Goal: Information Seeking & Learning: Find specific fact

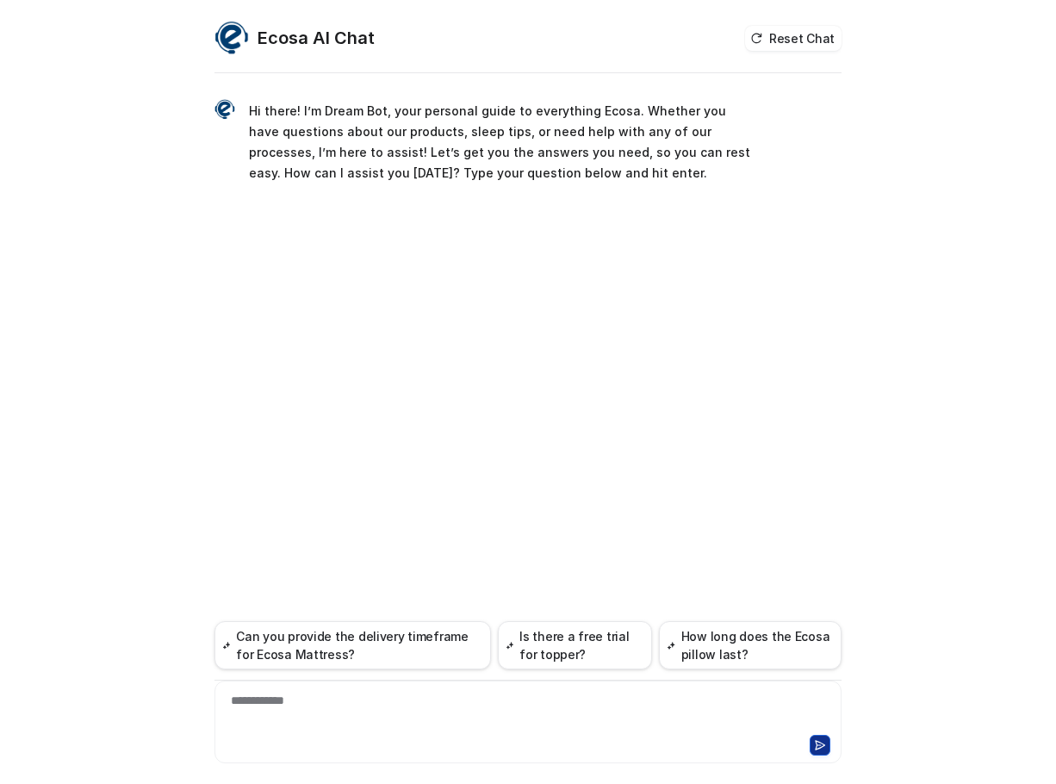
click at [479, 712] on div "**********" at bounding box center [528, 712] width 619 height 40
paste div
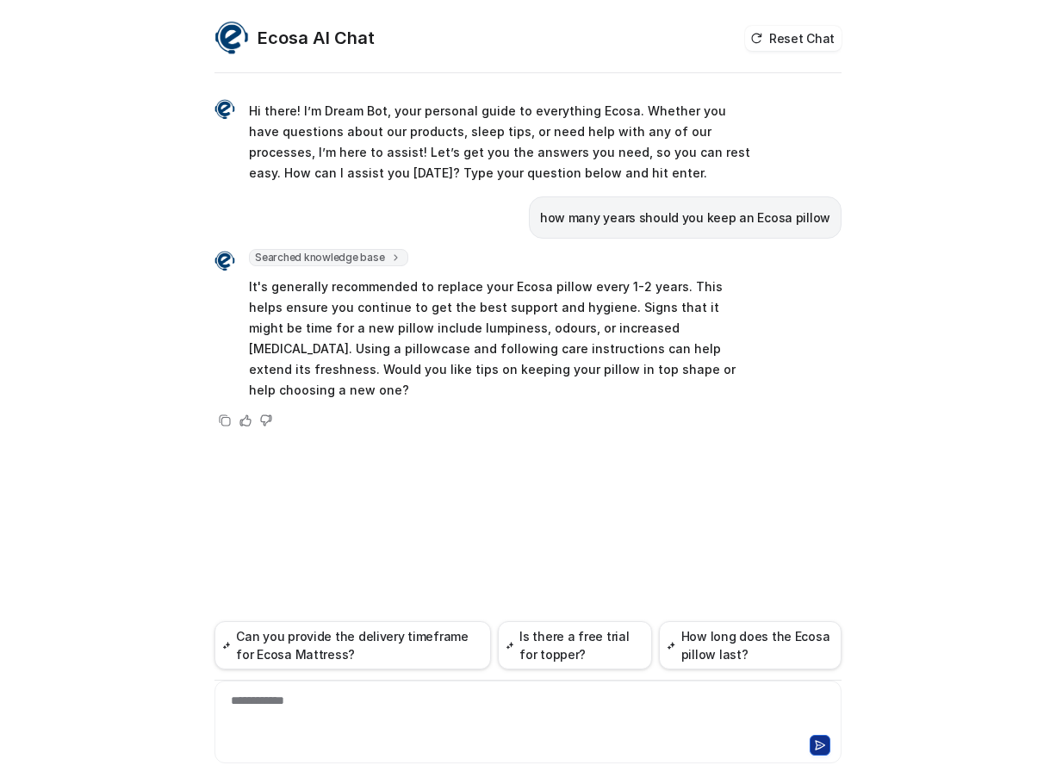
click at [615, 216] on p "how many years should you keep an Ecosa pillow" at bounding box center [685, 218] width 290 height 21
copy span "how many years should you keep an Ecosa pillow"
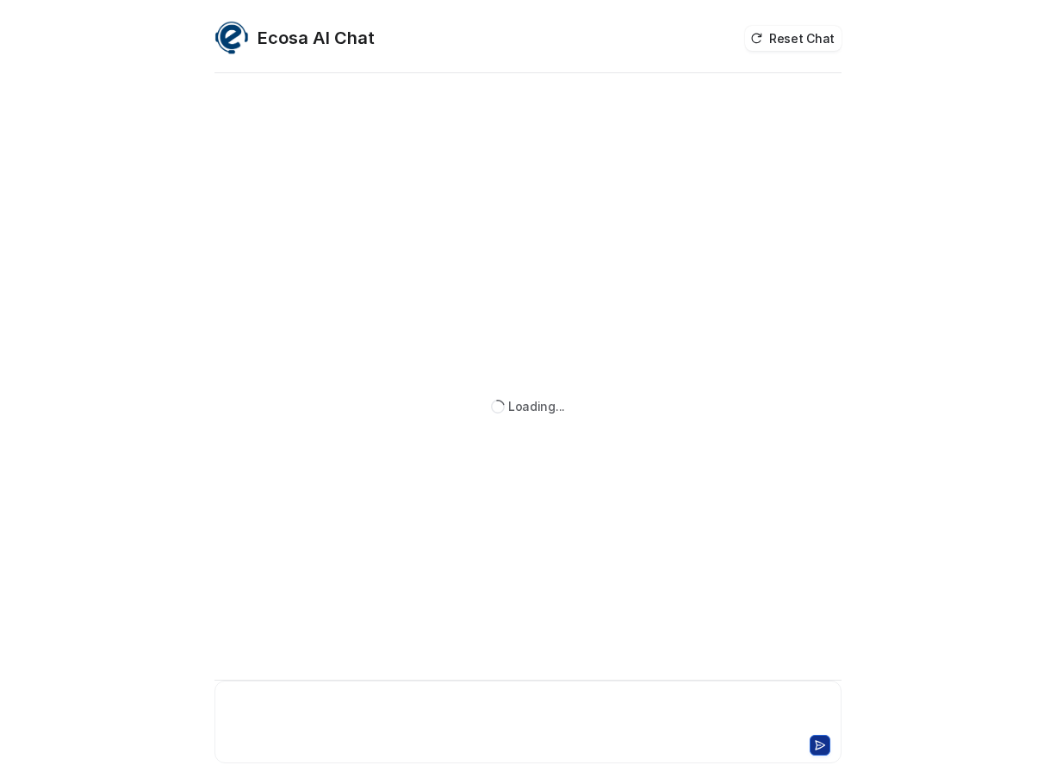
click at [326, 698] on div at bounding box center [528, 712] width 619 height 40
paste div
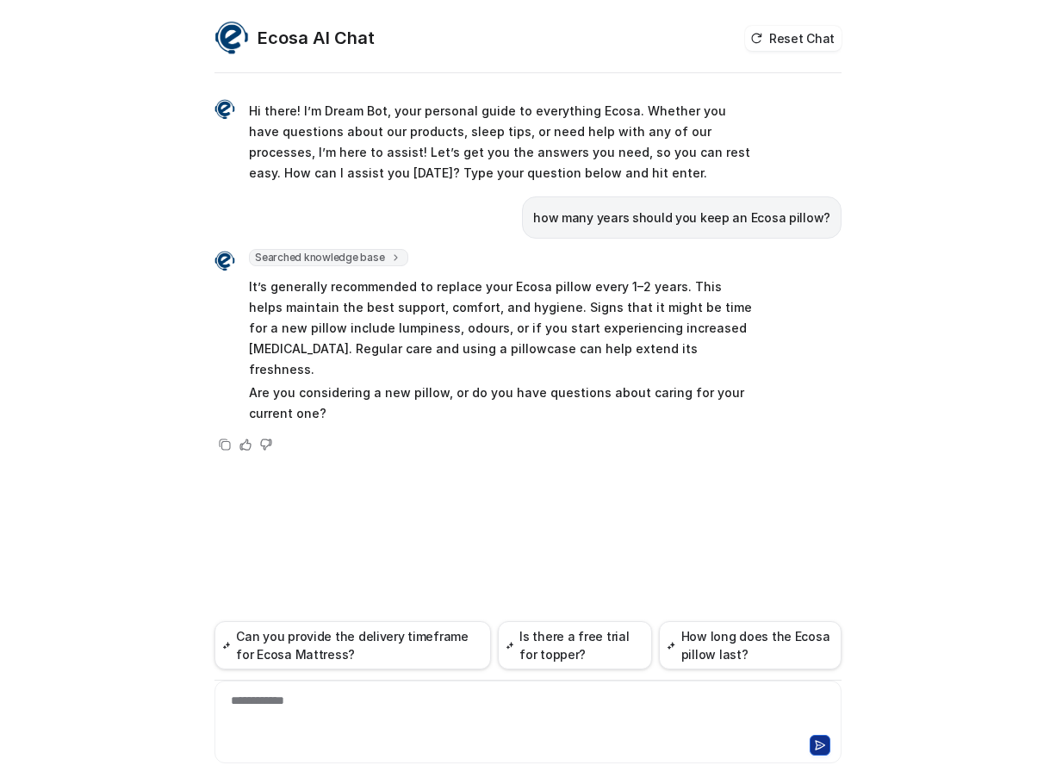
click at [222, 595] on div "**********" at bounding box center [528, 430] width 627 height 707
click at [349, 480] on div "**********" at bounding box center [528, 430] width 627 height 707
click at [420, 311] on p "It’s generally recommended to replace your Ecosa pillow every 1–2 years. This h…" at bounding box center [501, 328] width 504 height 103
click at [614, 321] on p "It’s generally recommended to replace your Ecosa pillow every 1–2 years. This h…" at bounding box center [501, 328] width 504 height 103
click at [560, 300] on p "It’s generally recommended to replace your Ecosa pillow every 1–2 years. This h…" at bounding box center [501, 328] width 504 height 103
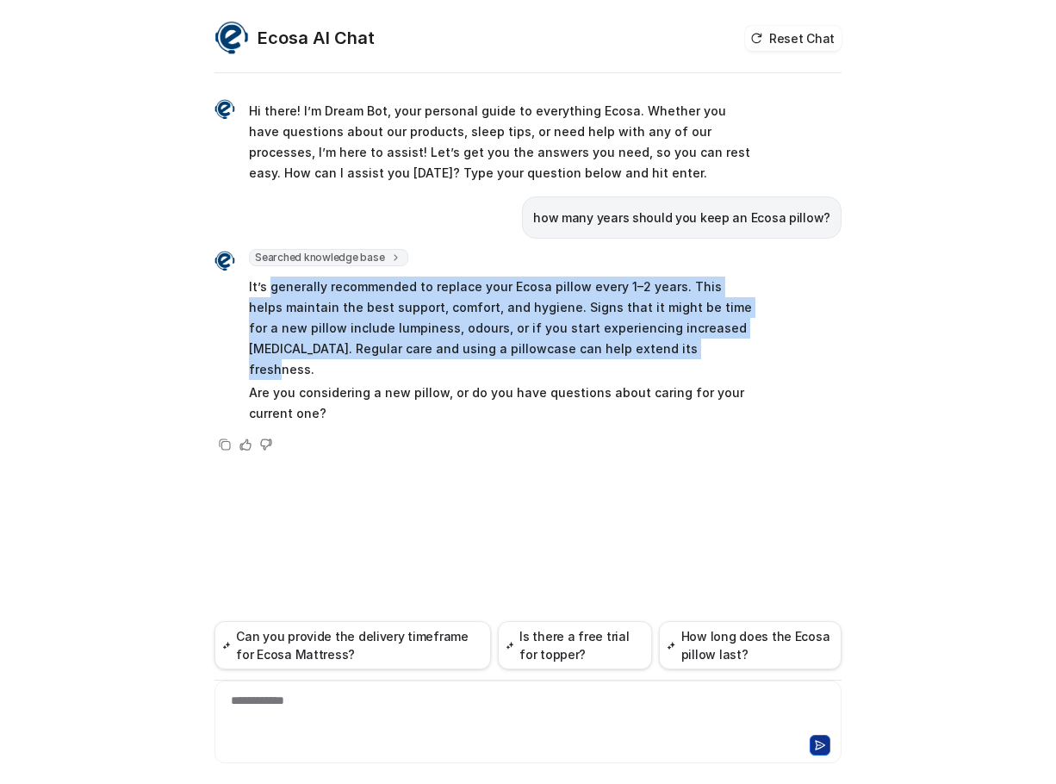
drag, startPoint x: 268, startPoint y: 288, endPoint x: 641, endPoint y: 348, distance: 377.9
click at [641, 348] on p "It’s generally recommended to replace your Ecosa pillow every 1–2 years. This h…" at bounding box center [501, 328] width 504 height 103
copy p "generally recommended to replace your Ecosa pillow every 1–2 years. This helps …"
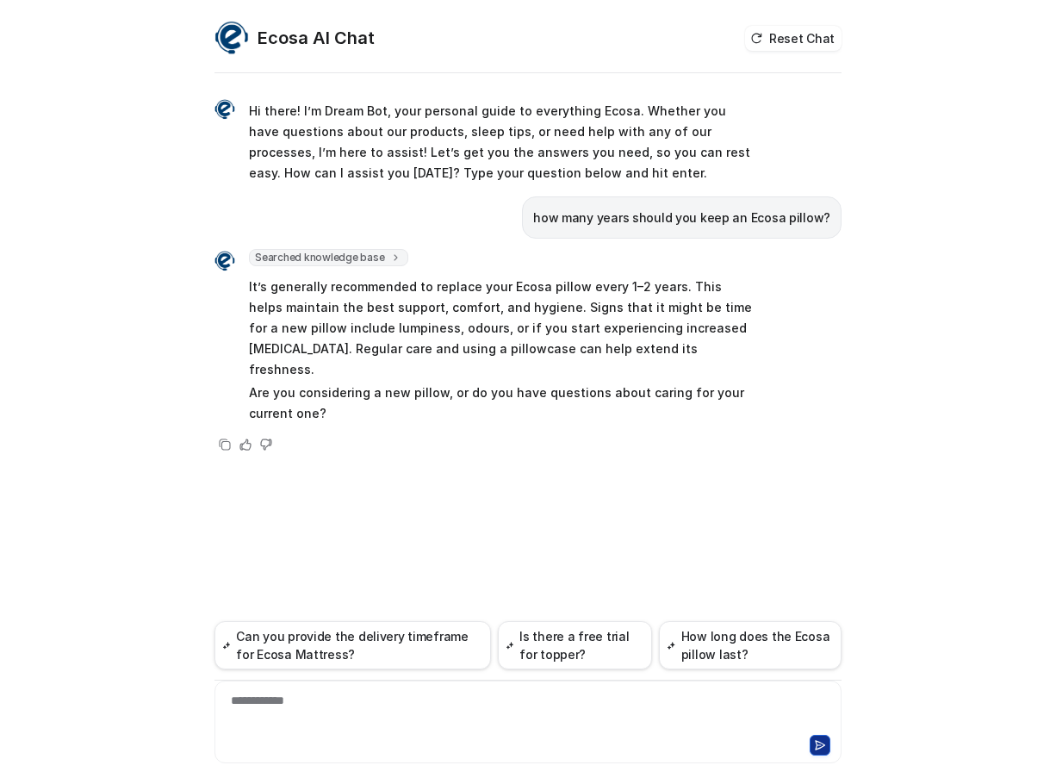
click at [370, 709] on div "**********" at bounding box center [528, 712] width 619 height 40
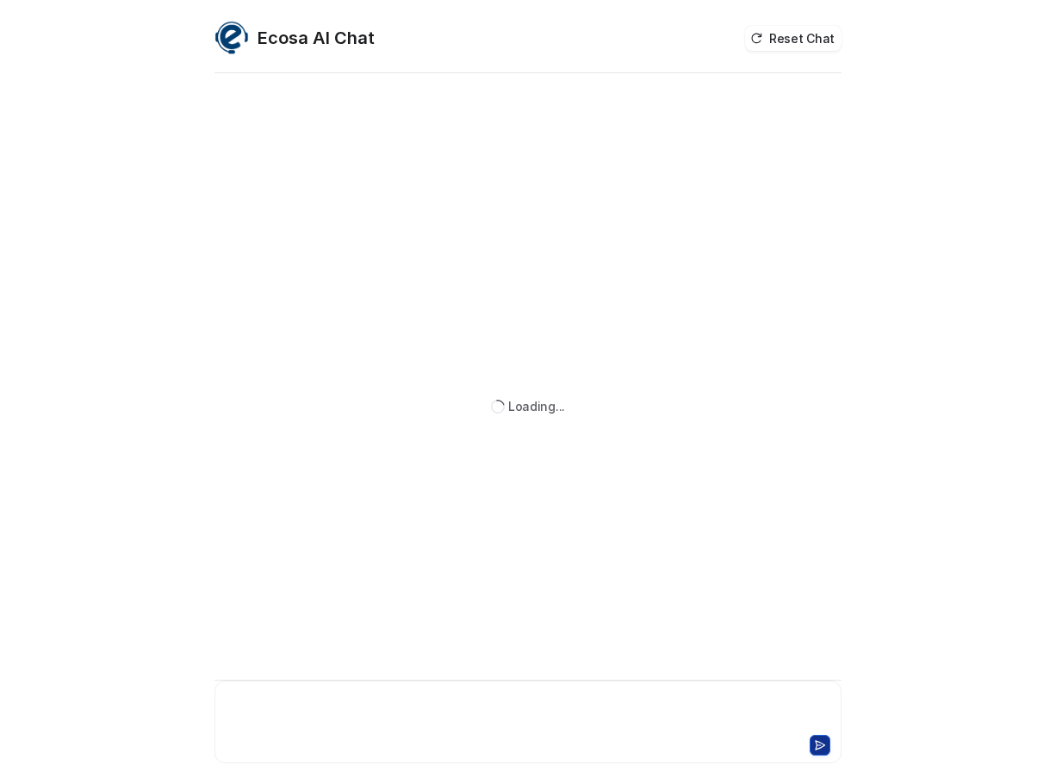
click at [445, 718] on div at bounding box center [528, 712] width 619 height 40
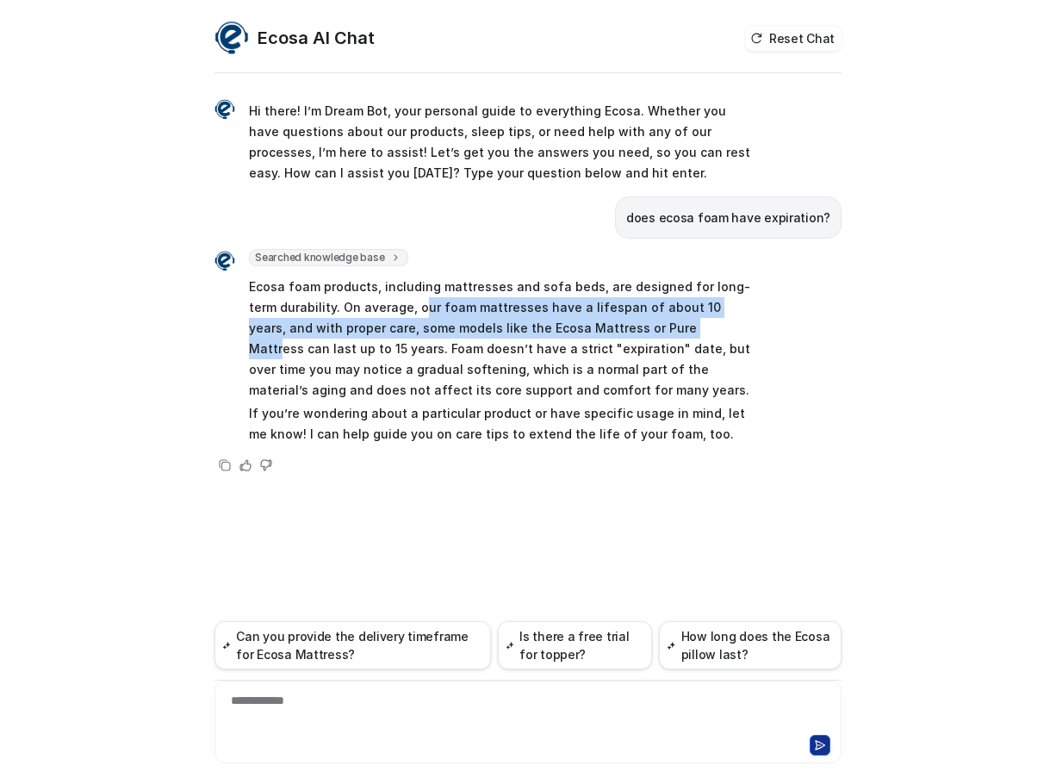
drag, startPoint x: 406, startPoint y: 309, endPoint x: 616, endPoint y: 318, distance: 210.4
click at [616, 318] on p "Ecosa foam products, including mattresses and sofa beds, are designed for long-…" at bounding box center [501, 339] width 504 height 124
click at [658, 308] on p "Ecosa foam products, including mattresses and sofa beds, are designed for long-…" at bounding box center [501, 339] width 504 height 124
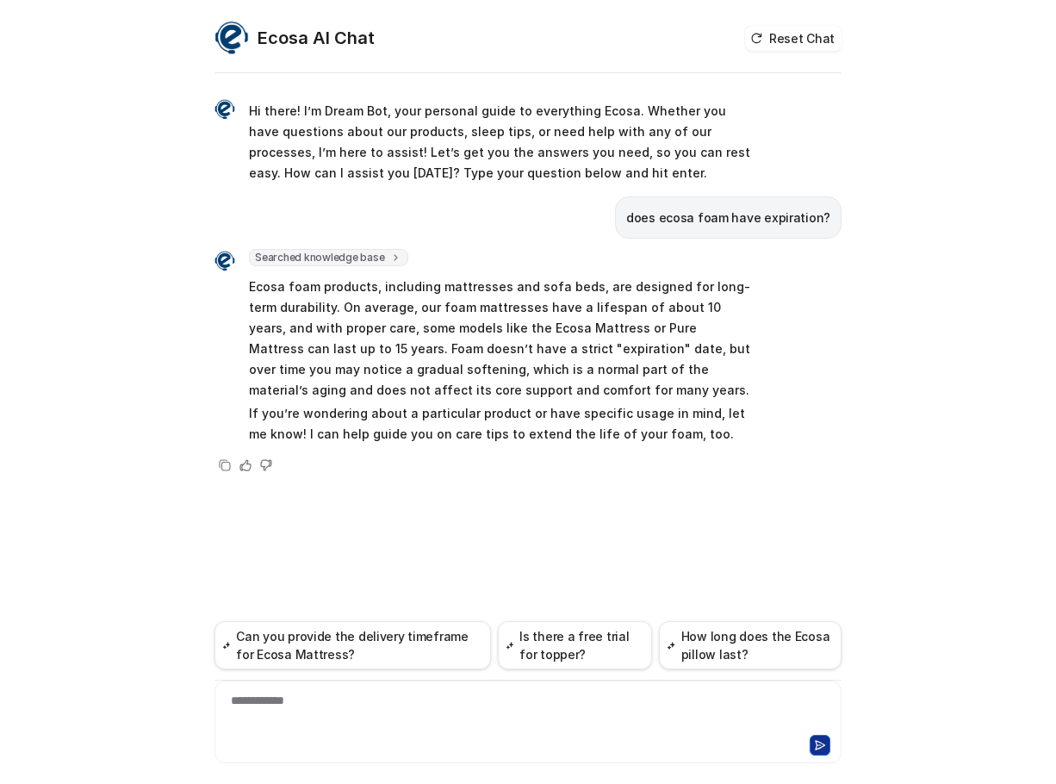
click at [454, 317] on p "Ecosa foam products, including mattresses and sofa beds, are designed for long-…" at bounding box center [501, 339] width 504 height 124
click at [743, 217] on p "does ecosa foam have expiration?" at bounding box center [728, 218] width 204 height 21
copy span "does ecosa foam have expiration?"
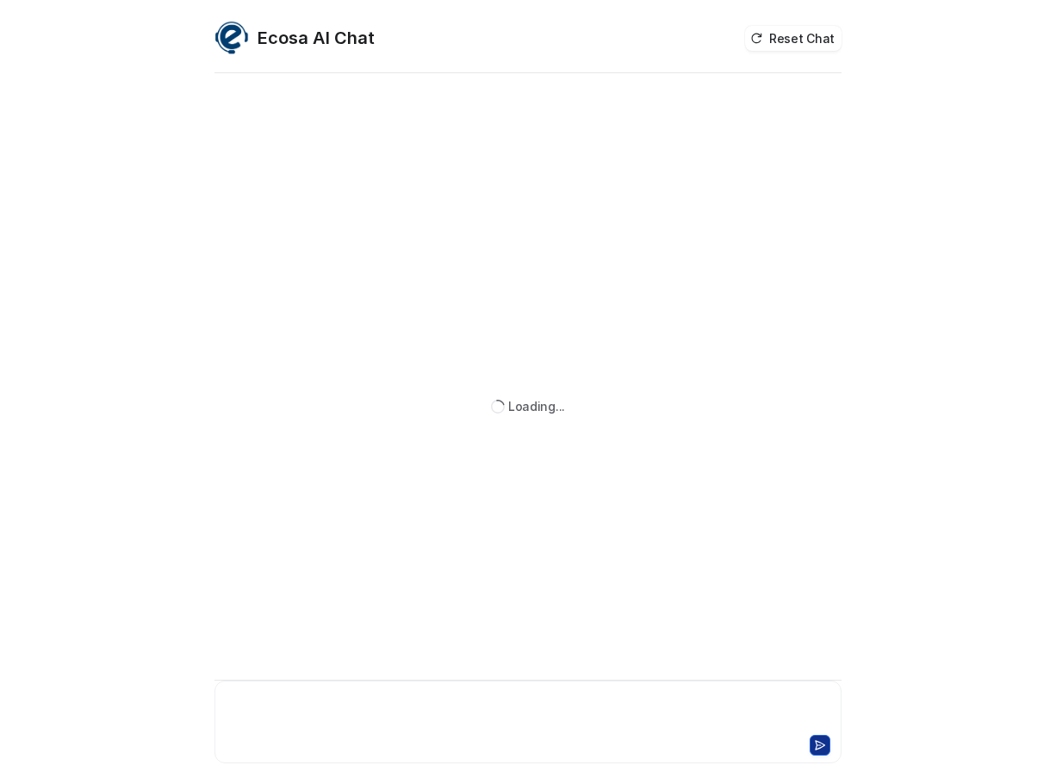
click at [420, 705] on div at bounding box center [528, 712] width 619 height 40
paste div
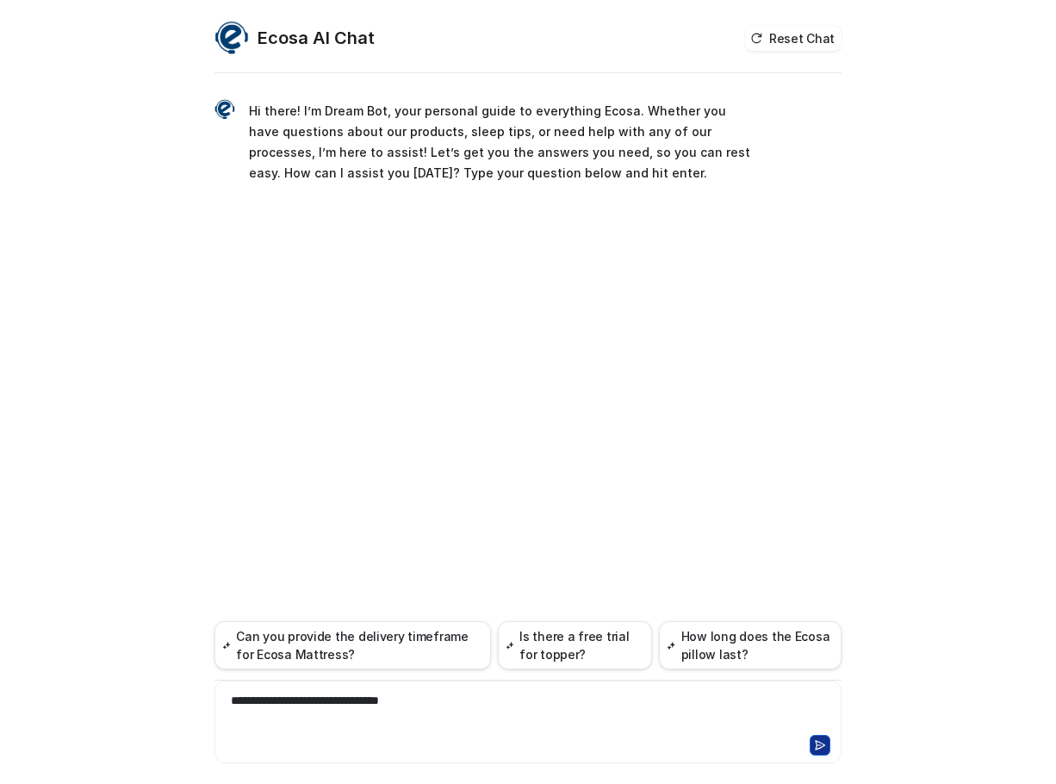
click at [326, 704] on div "**********" at bounding box center [528, 712] width 619 height 40
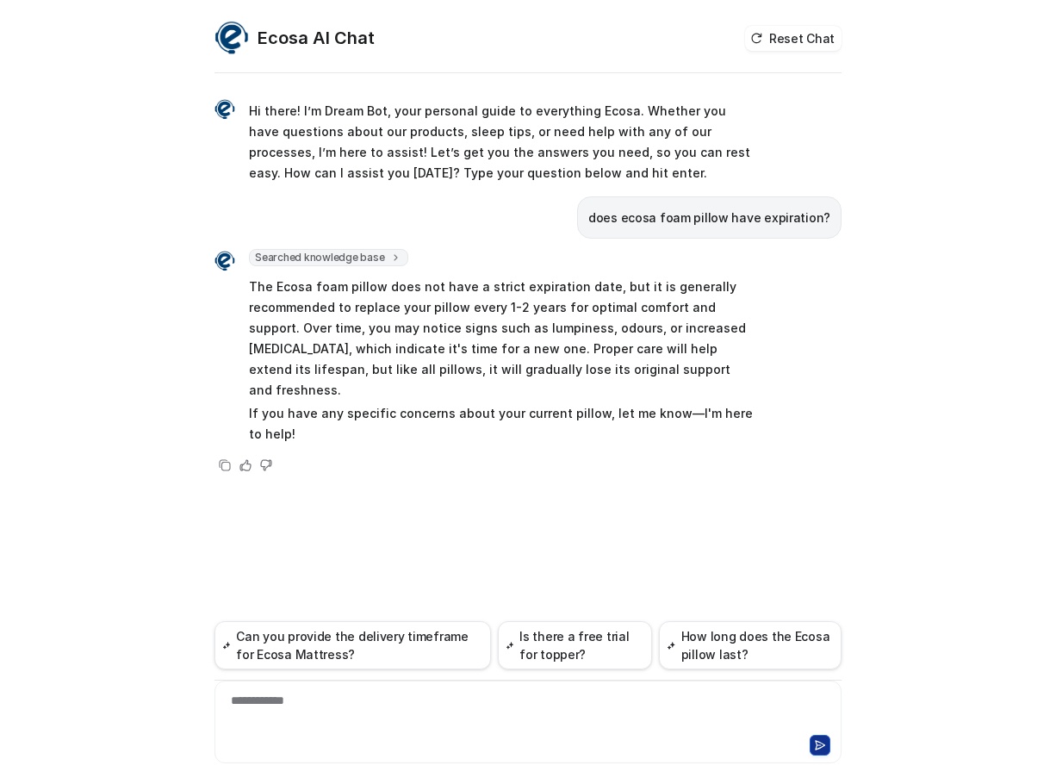
click at [732, 220] on p "does ecosa foam pillow have expiration?" at bounding box center [709, 218] width 242 height 21
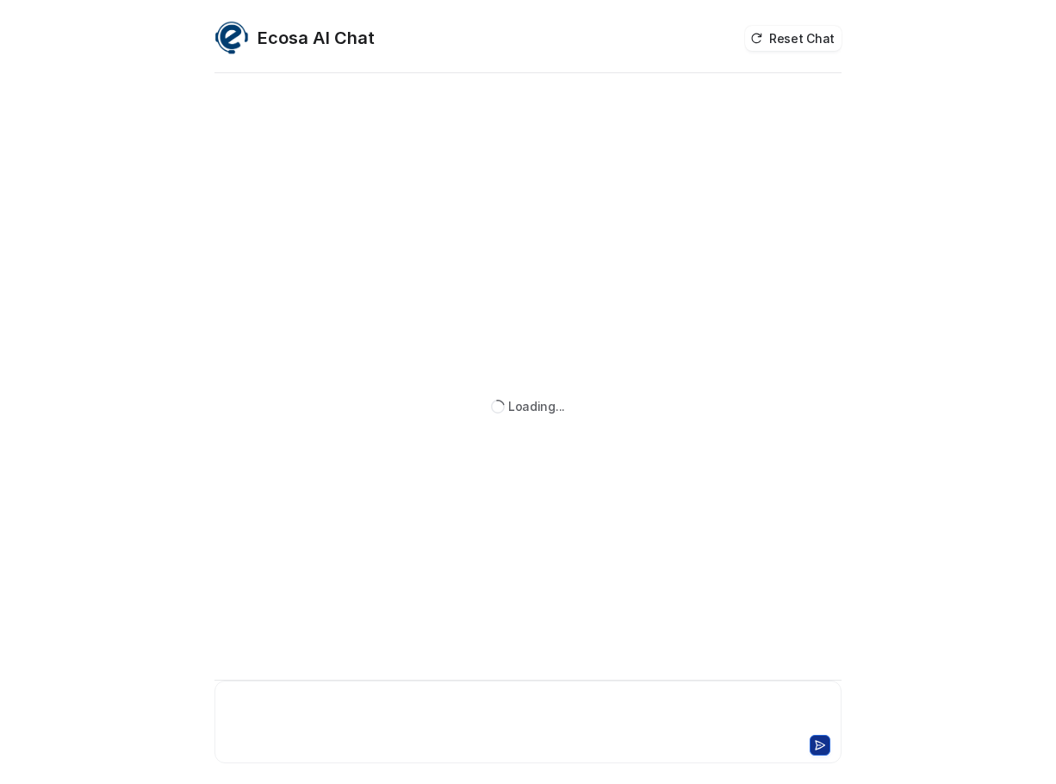
click at [314, 714] on div at bounding box center [528, 712] width 619 height 40
paste div
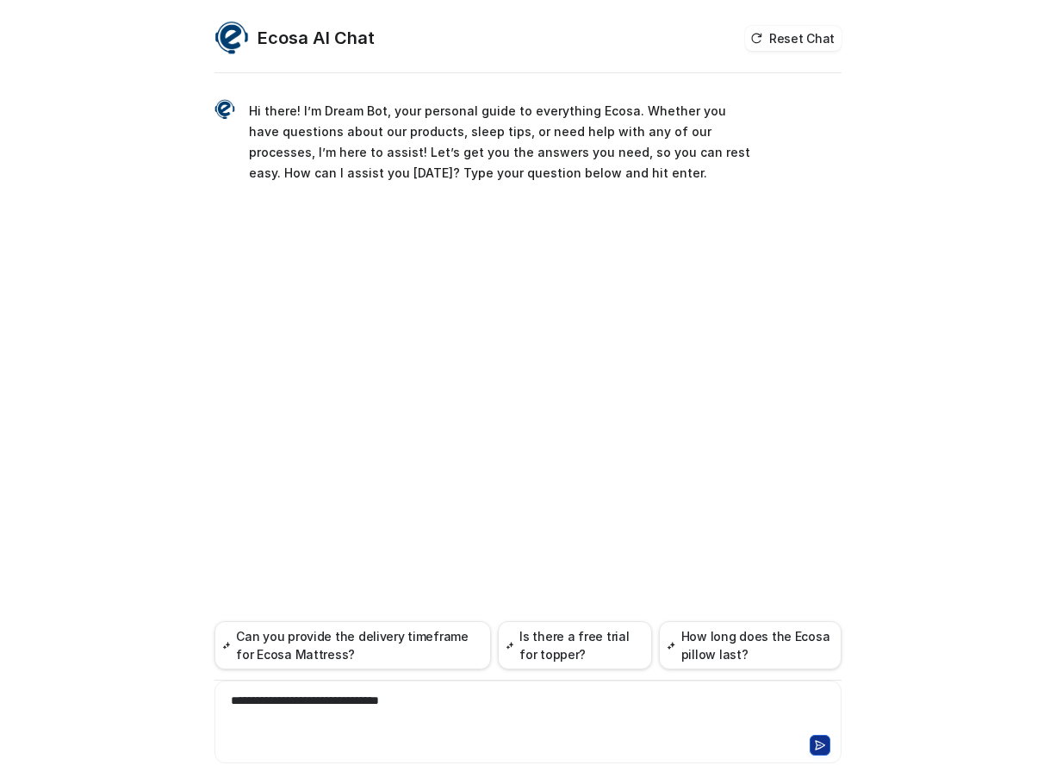
click at [251, 699] on div "**********" at bounding box center [528, 712] width 619 height 40
click at [258, 700] on div "**********" at bounding box center [528, 712] width 619 height 40
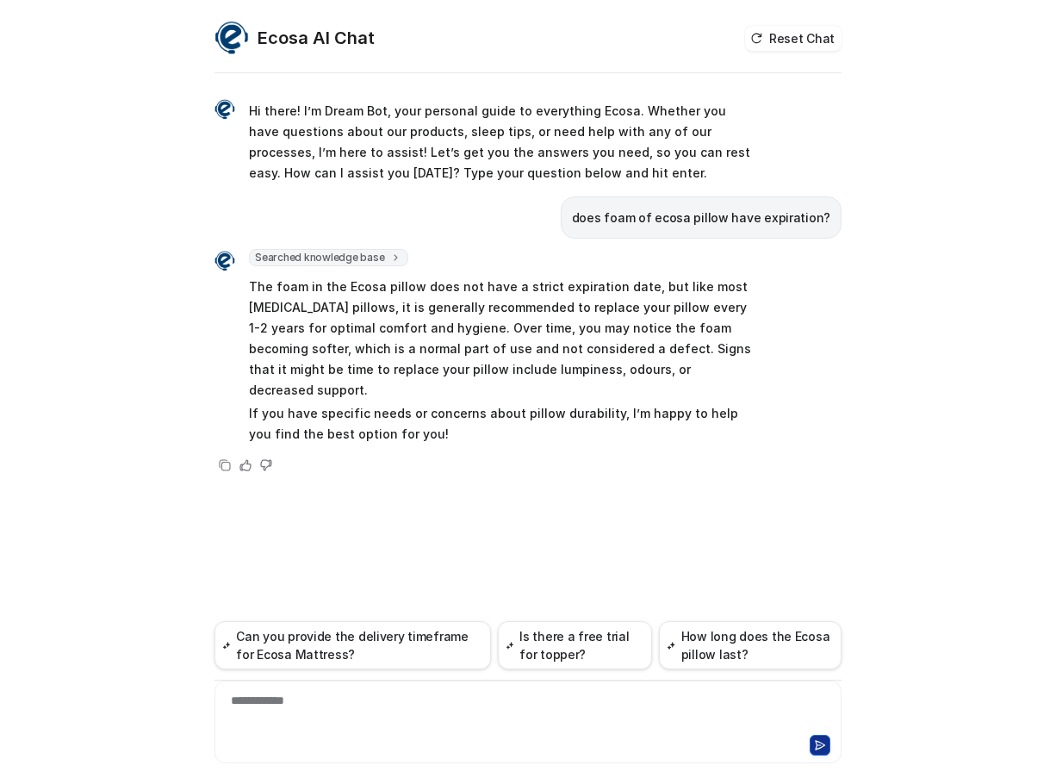
click at [609, 290] on p "The foam in the Ecosa pillow does not have a strict expiration date, but like m…" at bounding box center [501, 339] width 504 height 124
click at [345, 315] on p "The foam in the Ecosa pillow does not have a strict expiration date, but like m…" at bounding box center [501, 339] width 504 height 124
click at [374, 313] on p "The foam in the Ecosa pillow does not have a strict expiration date, but like m…" at bounding box center [501, 339] width 504 height 124
click at [674, 305] on p "The foam in the Ecosa pillow does not have a strict expiration date, but like m…" at bounding box center [501, 339] width 504 height 124
click at [731, 315] on p "The foam in the Ecosa pillow does not have a strict expiration date, but like m…" at bounding box center [501, 339] width 504 height 124
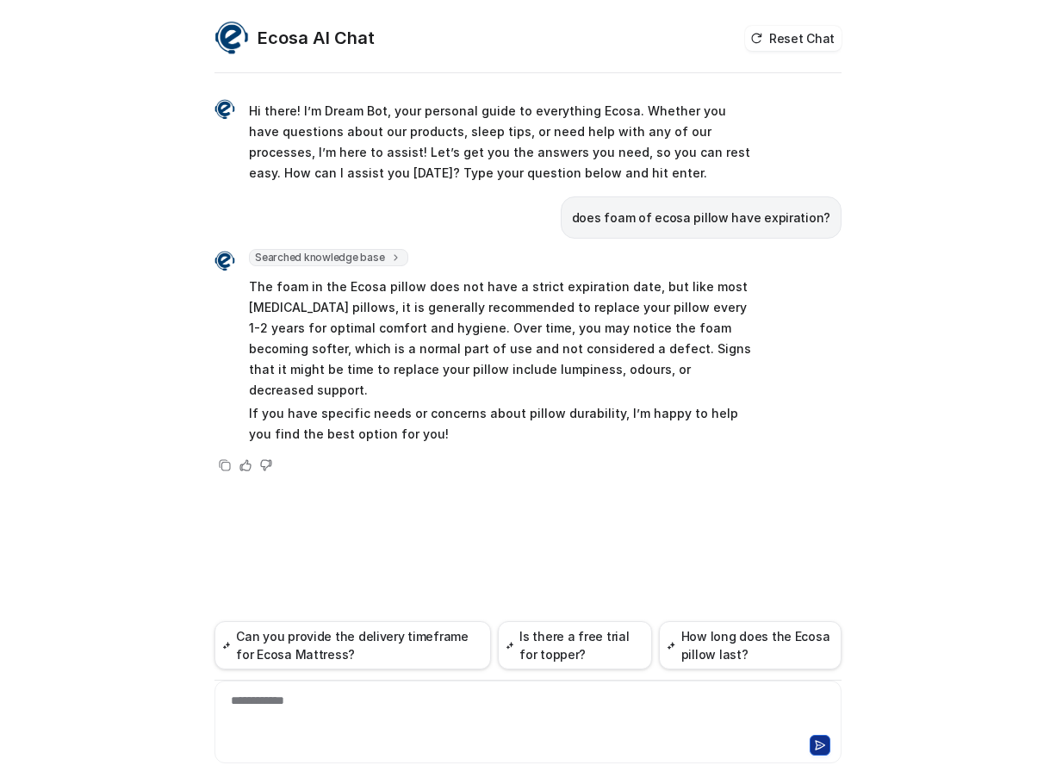
click at [563, 351] on p "The foam in the Ecosa pillow does not have a strict expiration date, but like m…" at bounding box center [501, 339] width 504 height 124
click at [633, 330] on p "The foam in the Ecosa pillow does not have a strict expiration date, but like m…" at bounding box center [501, 339] width 504 height 124
click at [669, 367] on p "The foam in the Ecosa pillow does not have a strict expiration date, but like m…" at bounding box center [501, 339] width 504 height 124
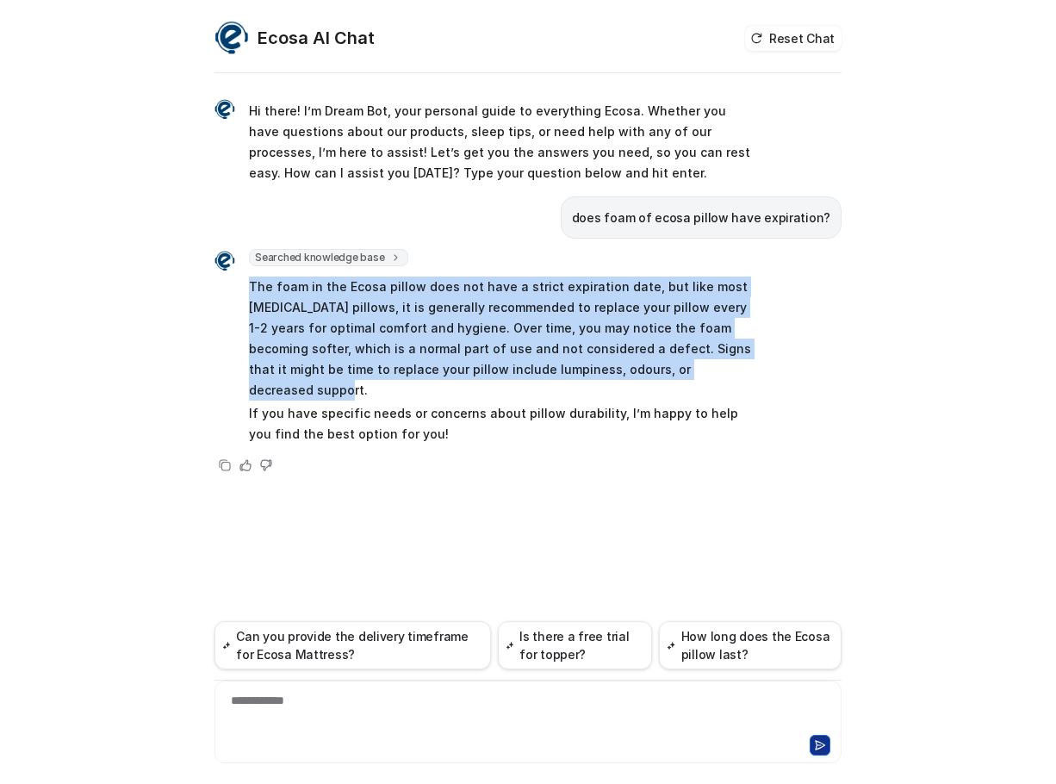
drag, startPoint x: 699, startPoint y: 369, endPoint x: 249, endPoint y: 283, distance: 457.7
click at [249, 283] on p "The foam in the Ecosa pillow does not have a strict expiration date, but like m…" at bounding box center [501, 339] width 504 height 124
copy p "The foam in the Ecosa pillow does not have a strict expiration date, but like m…"
